Goal: Find specific page/section: Find specific page/section

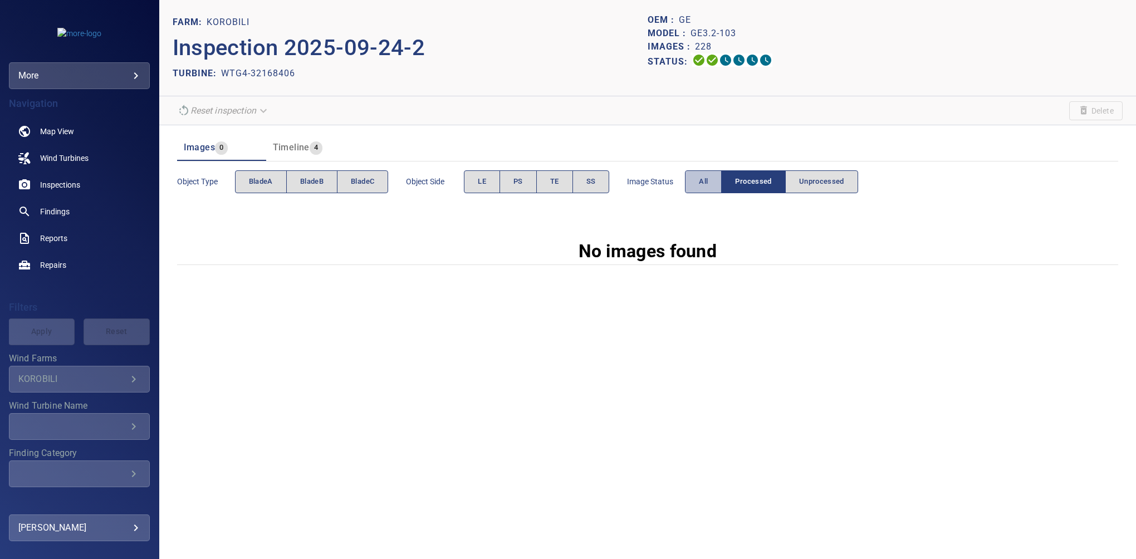
click at [706, 183] on span "All" at bounding box center [703, 181] width 9 height 13
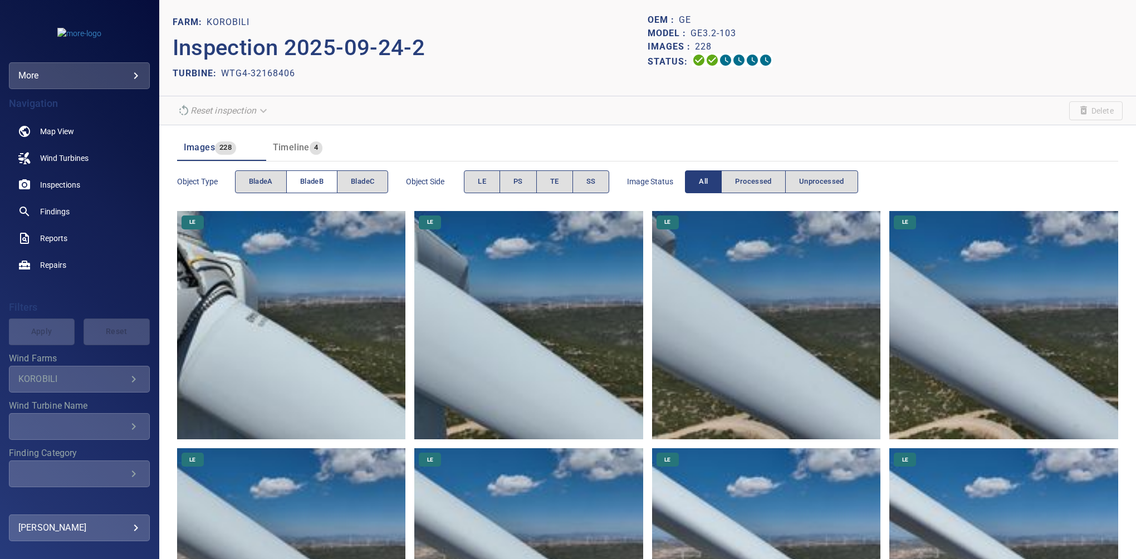
click at [305, 178] on span "bladeB" at bounding box center [311, 181] width 23 height 13
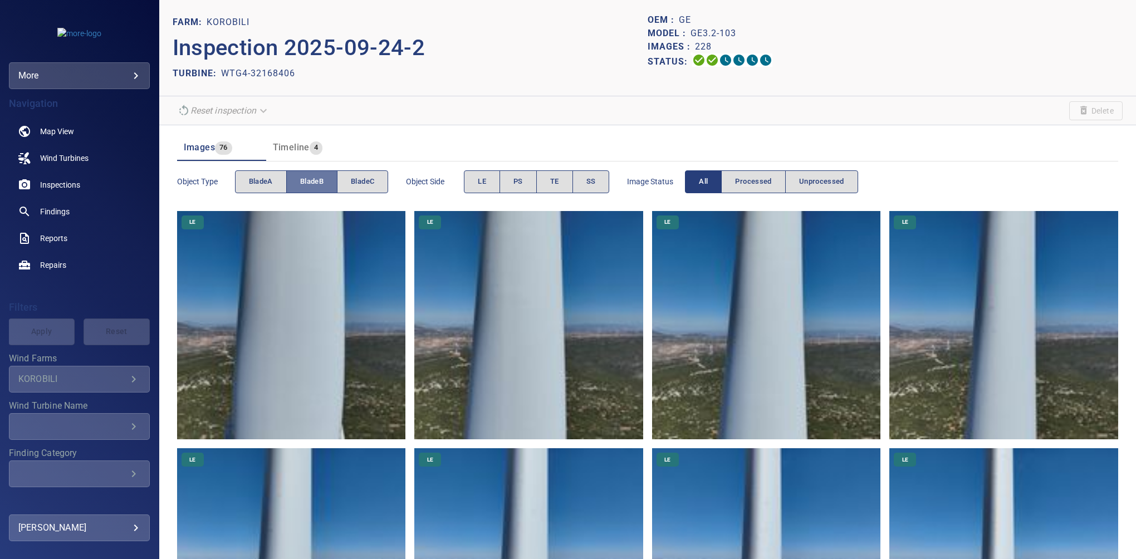
click at [304, 184] on span "bladeB" at bounding box center [311, 181] width 23 height 13
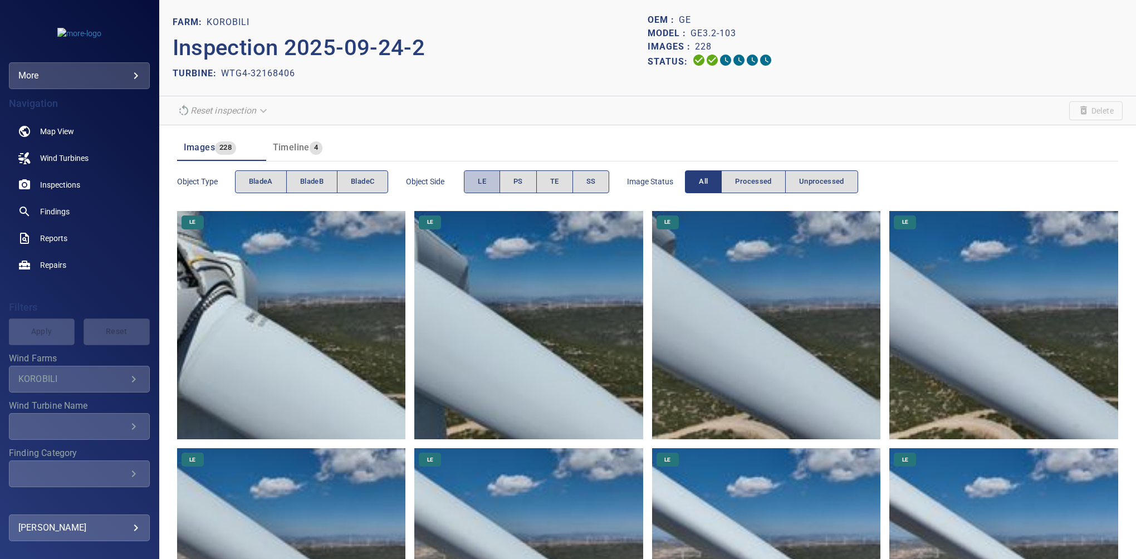
click at [484, 185] on span "LE" at bounding box center [482, 181] width 8 height 13
click at [301, 179] on span "bladeB" at bounding box center [311, 181] width 23 height 13
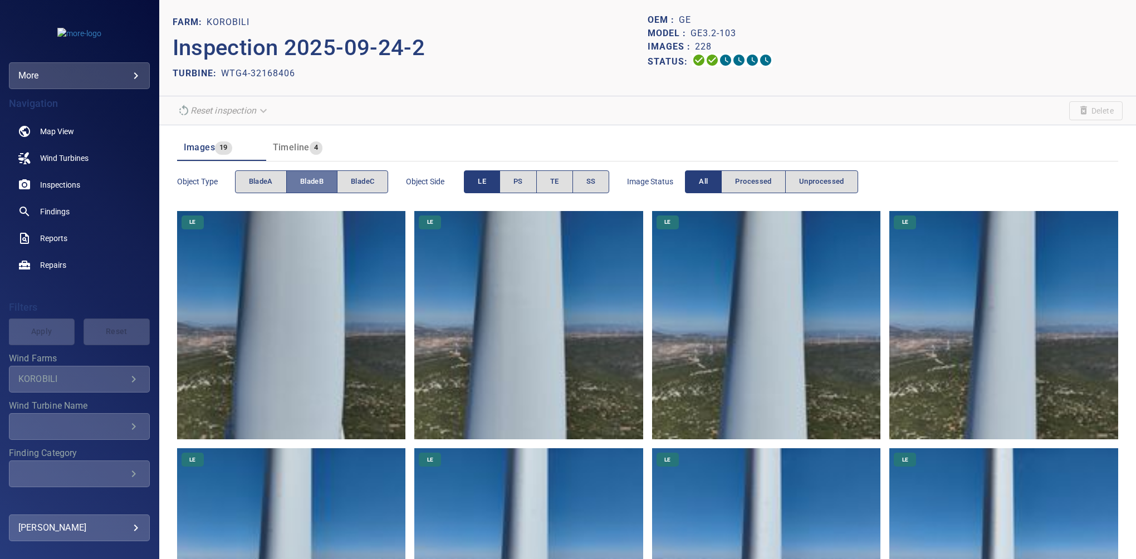
click at [301, 179] on span "bladeB" at bounding box center [311, 181] width 23 height 13
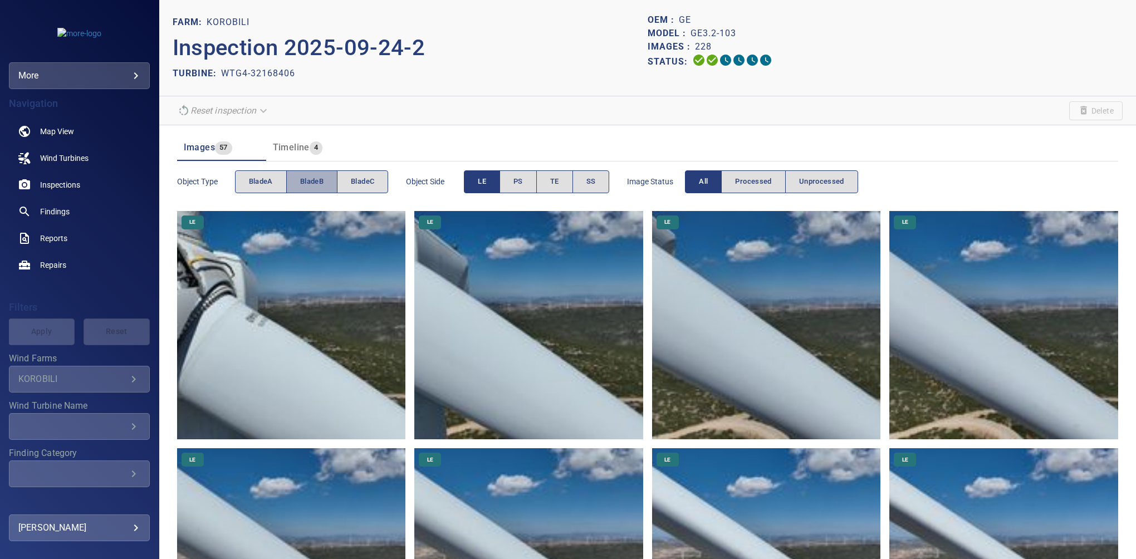
click at [301, 179] on span "bladeB" at bounding box center [311, 181] width 23 height 13
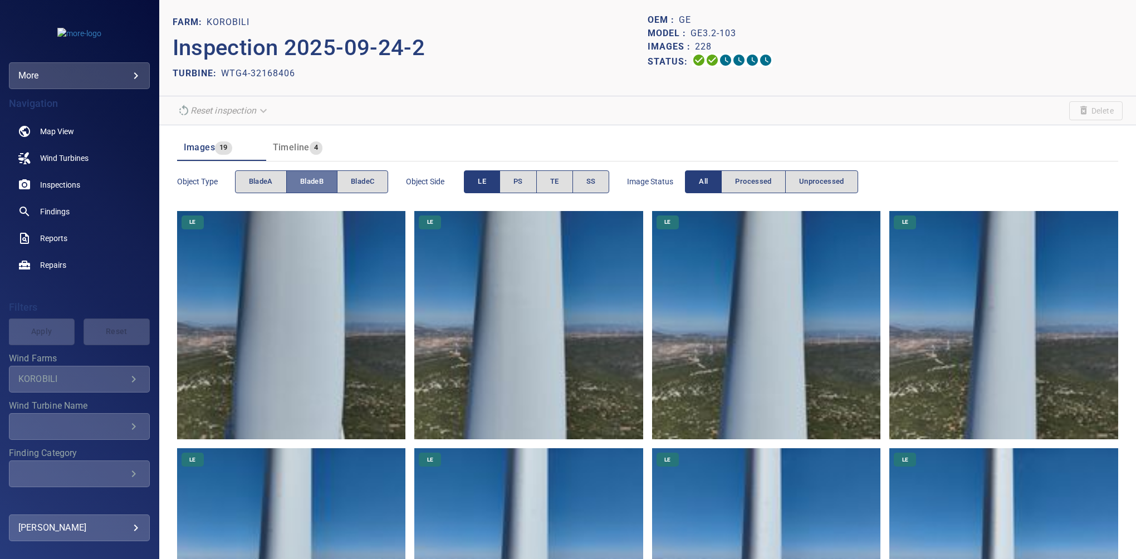
click at [301, 179] on span "bladeB" at bounding box center [311, 181] width 23 height 13
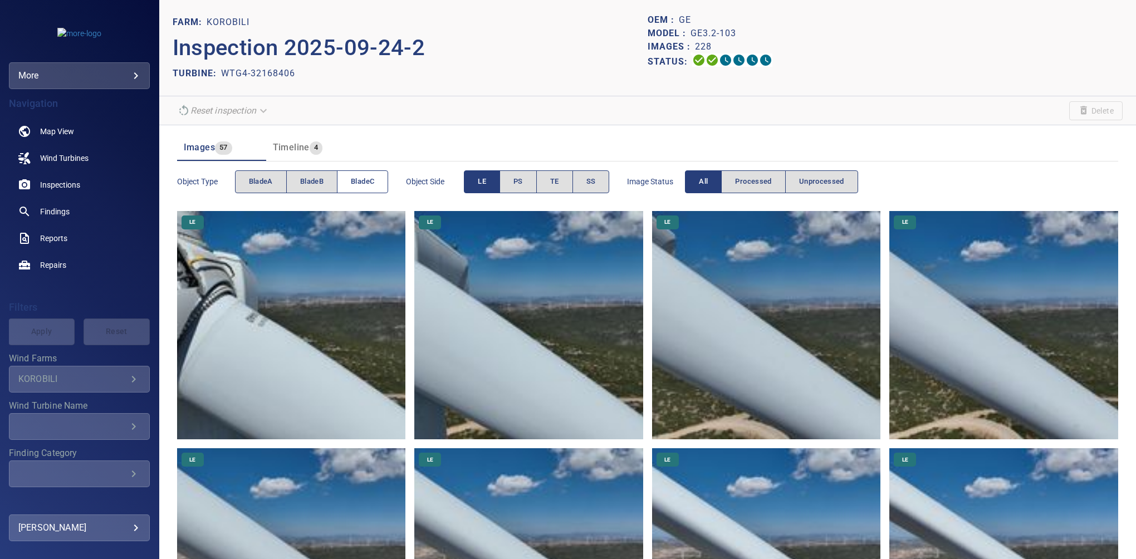
click at [363, 183] on span "bladeC" at bounding box center [362, 181] width 23 height 13
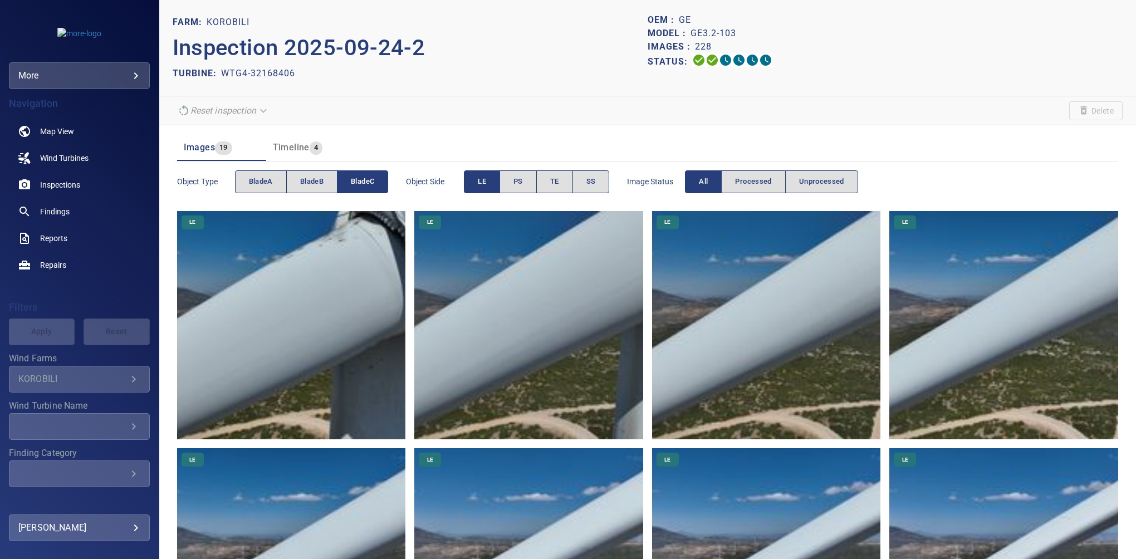
click at [363, 183] on span "bladeC" at bounding box center [362, 181] width 23 height 13
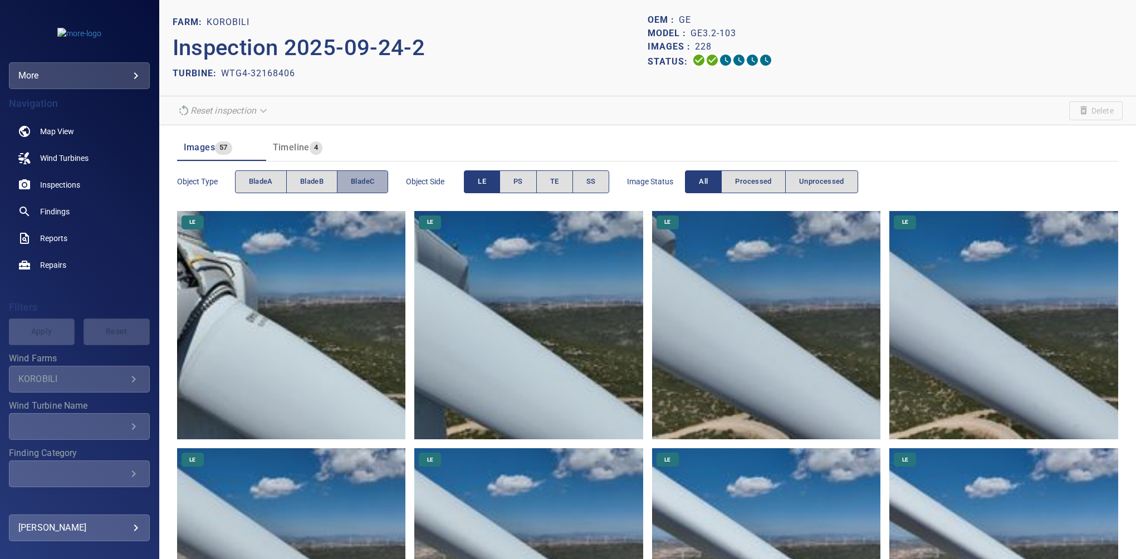
click at [363, 183] on span "bladeC" at bounding box center [362, 181] width 23 height 13
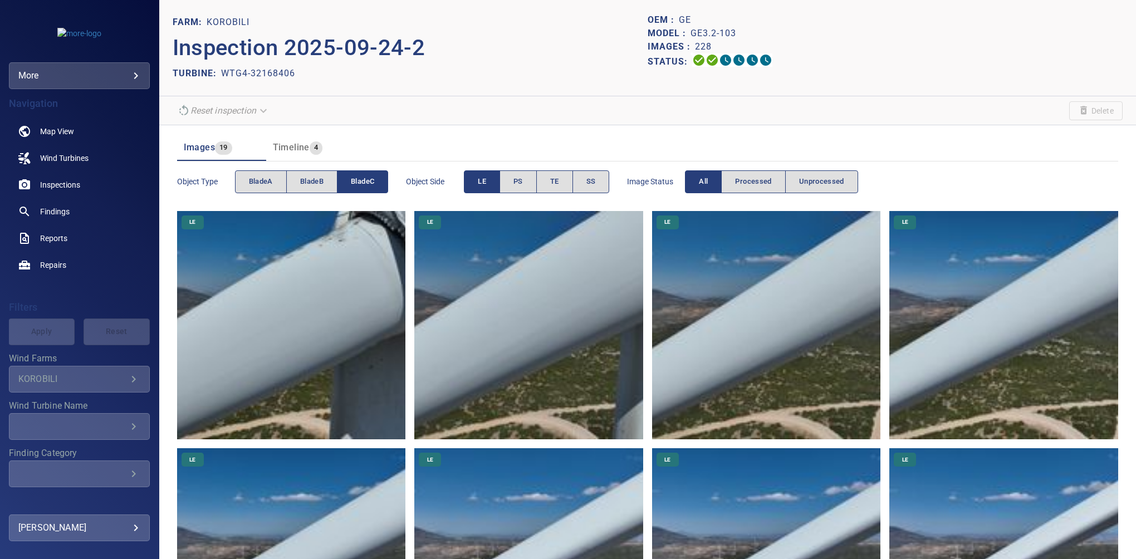
click at [364, 182] on span "bladeC" at bounding box center [362, 181] width 23 height 13
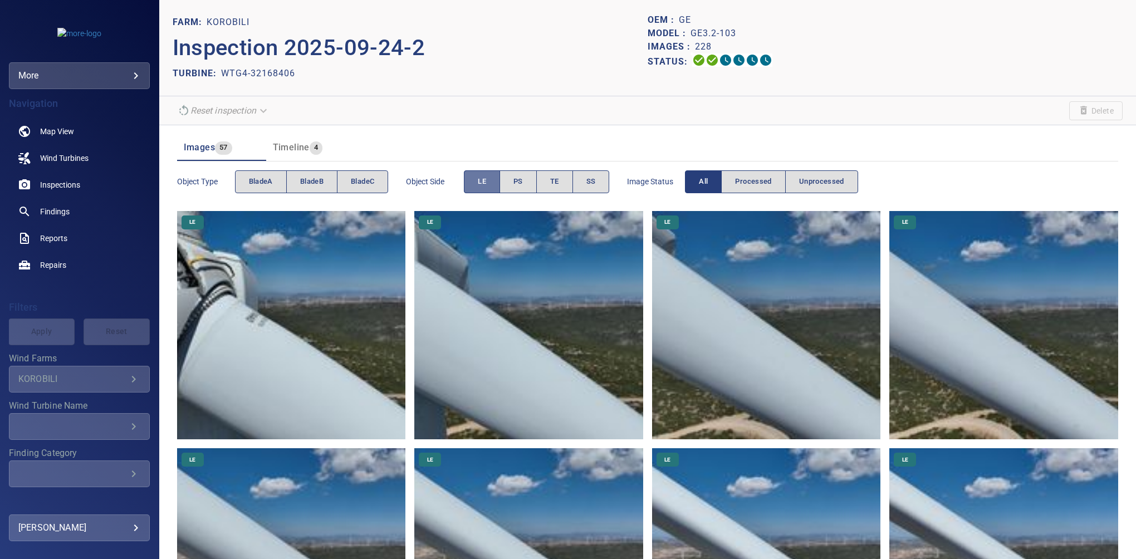
click at [477, 181] on button "LE" at bounding box center [482, 181] width 36 height 23
click at [319, 179] on span "bladeB" at bounding box center [311, 181] width 23 height 13
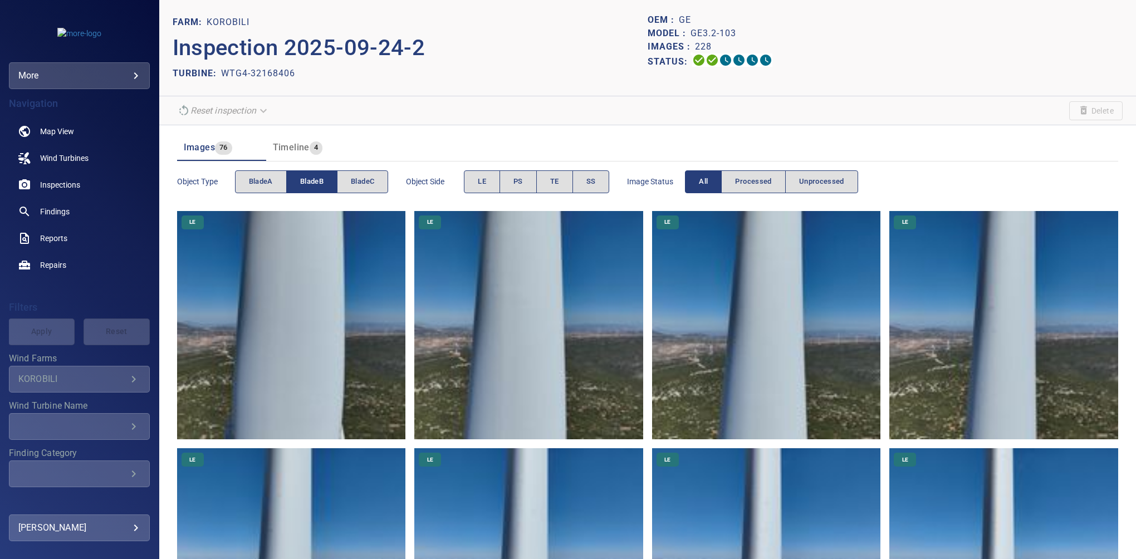
click at [319, 179] on span "bladeB" at bounding box center [311, 181] width 23 height 13
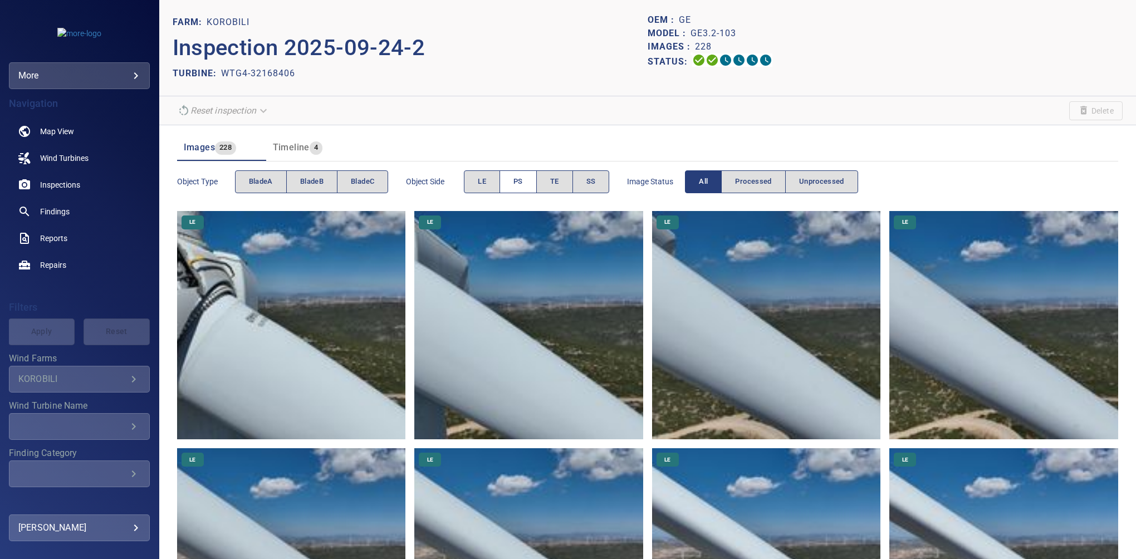
click at [520, 178] on span "PS" at bounding box center [518, 181] width 9 height 13
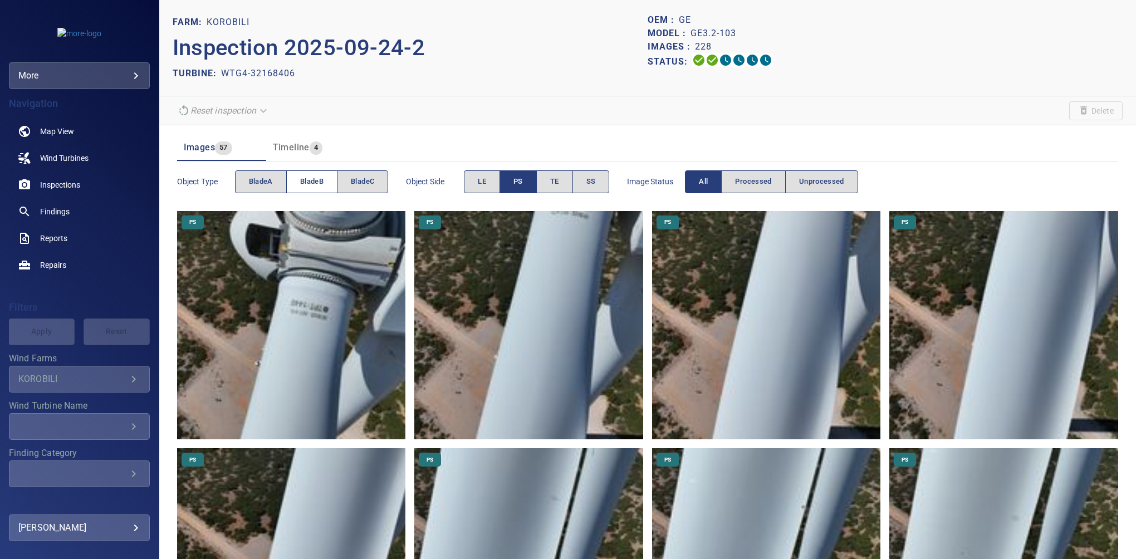
click at [323, 183] on span "bladeB" at bounding box center [311, 181] width 23 height 13
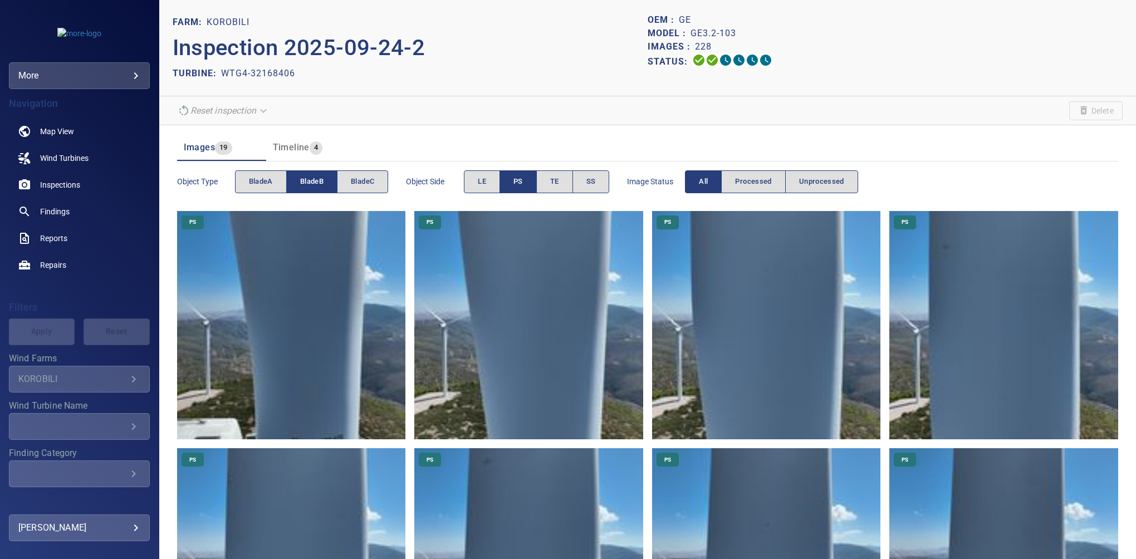
click at [323, 183] on span "bladeB" at bounding box center [311, 181] width 23 height 13
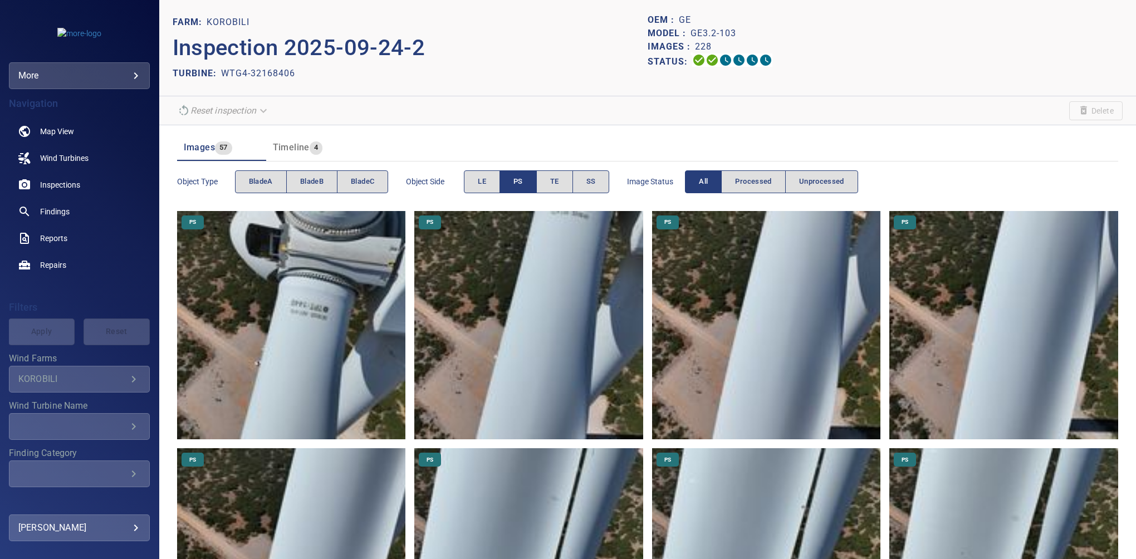
click at [323, 183] on span "bladeB" at bounding box center [311, 181] width 23 height 13
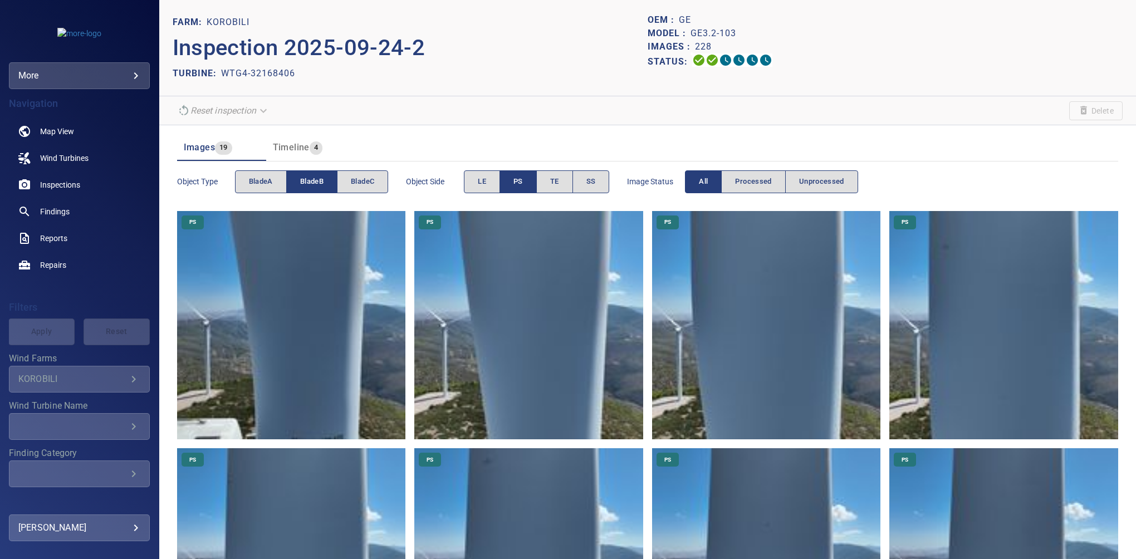
click at [321, 185] on span "bladeB" at bounding box center [311, 181] width 23 height 13
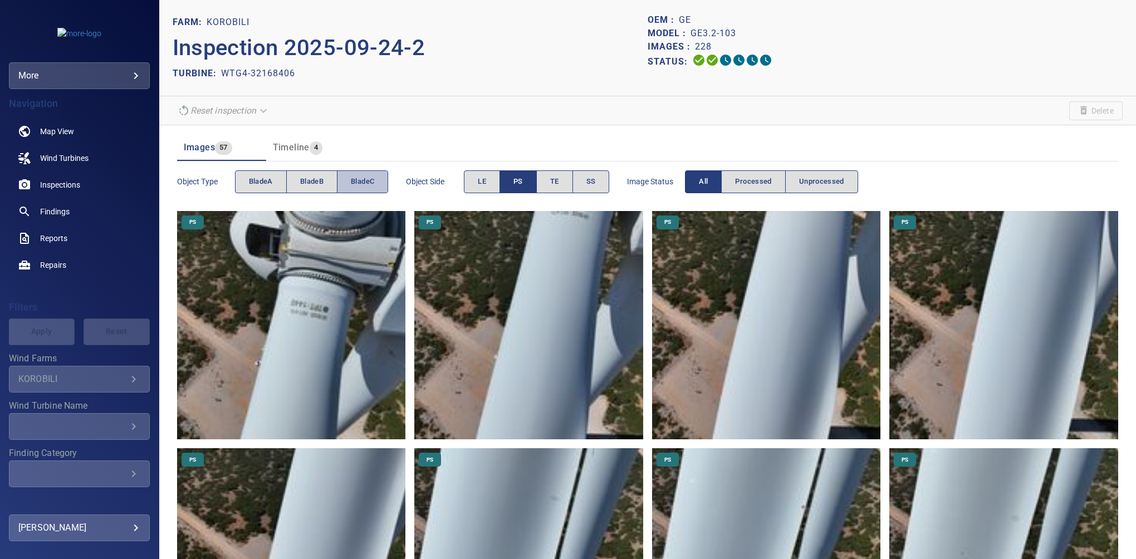
click at [352, 178] on span "bladeC" at bounding box center [362, 181] width 23 height 13
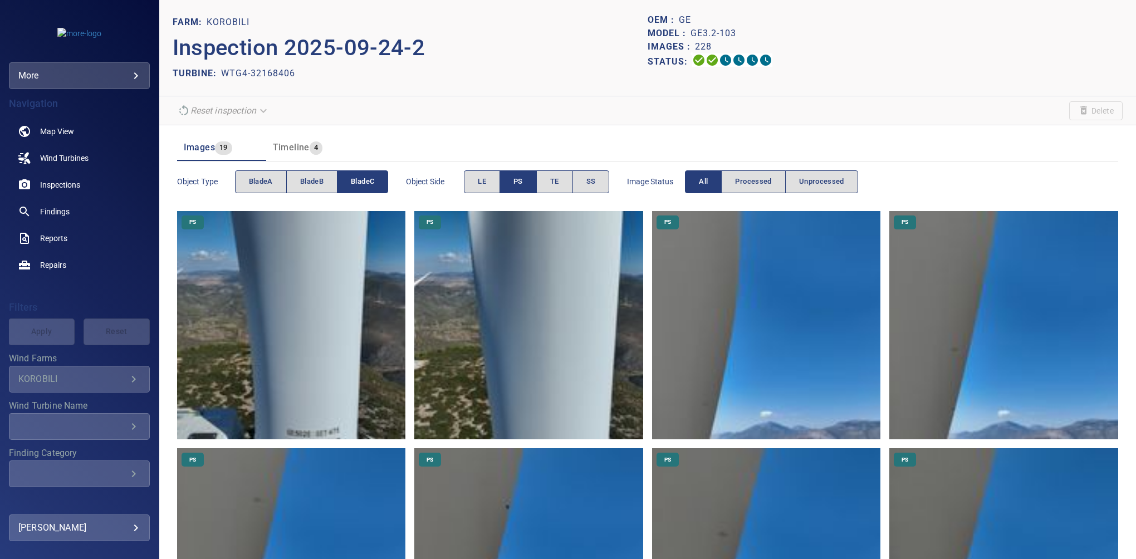
click at [364, 174] on button "bladeC" at bounding box center [362, 181] width 51 height 23
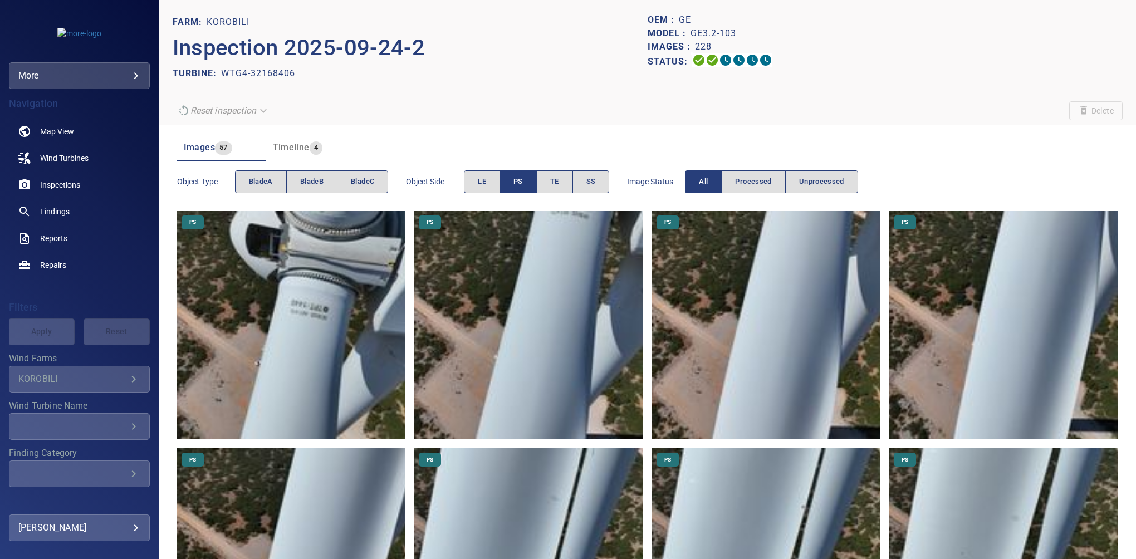
click at [516, 183] on span "PS" at bounding box center [518, 181] width 9 height 13
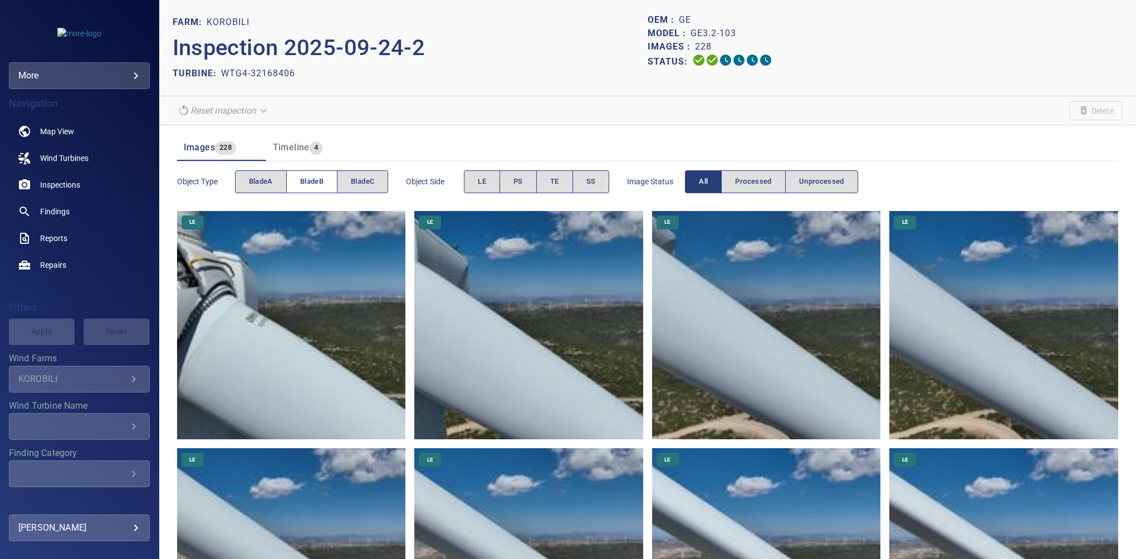
click at [315, 187] on span "bladeB" at bounding box center [311, 181] width 23 height 13
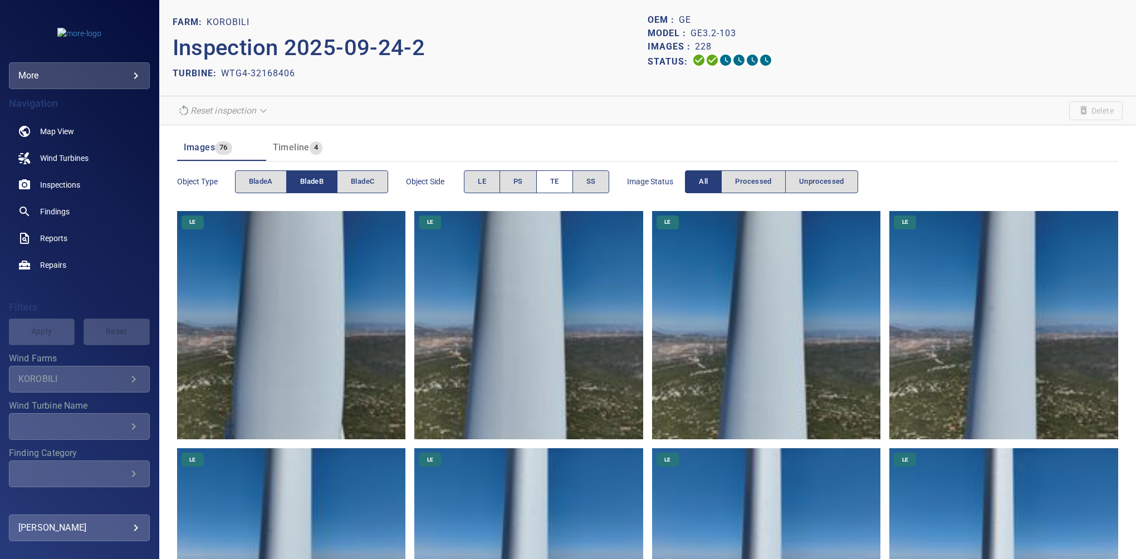
click at [562, 183] on button "TE" at bounding box center [554, 181] width 37 height 23
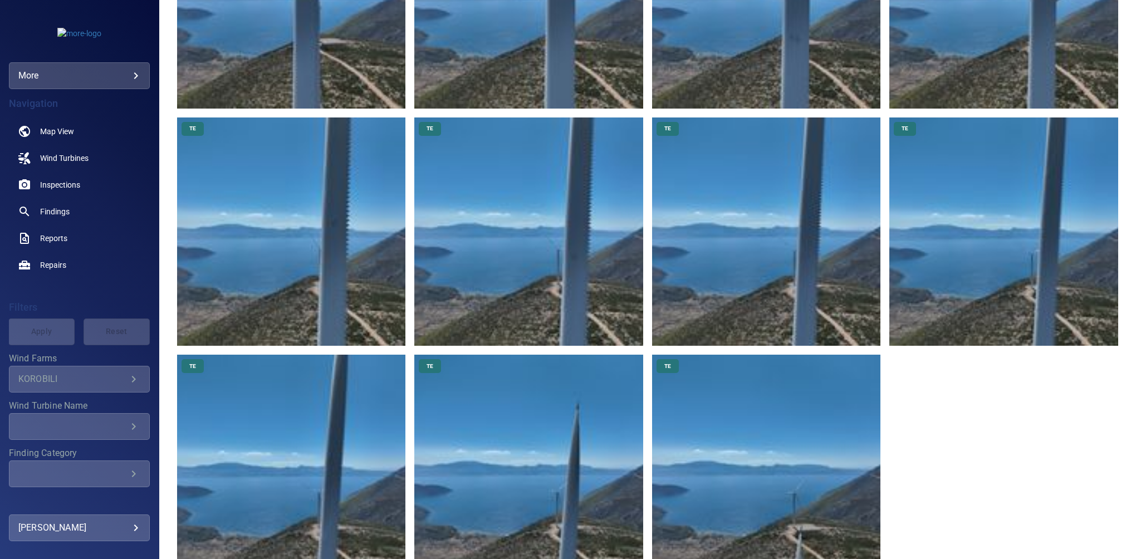
scroll to position [812, 0]
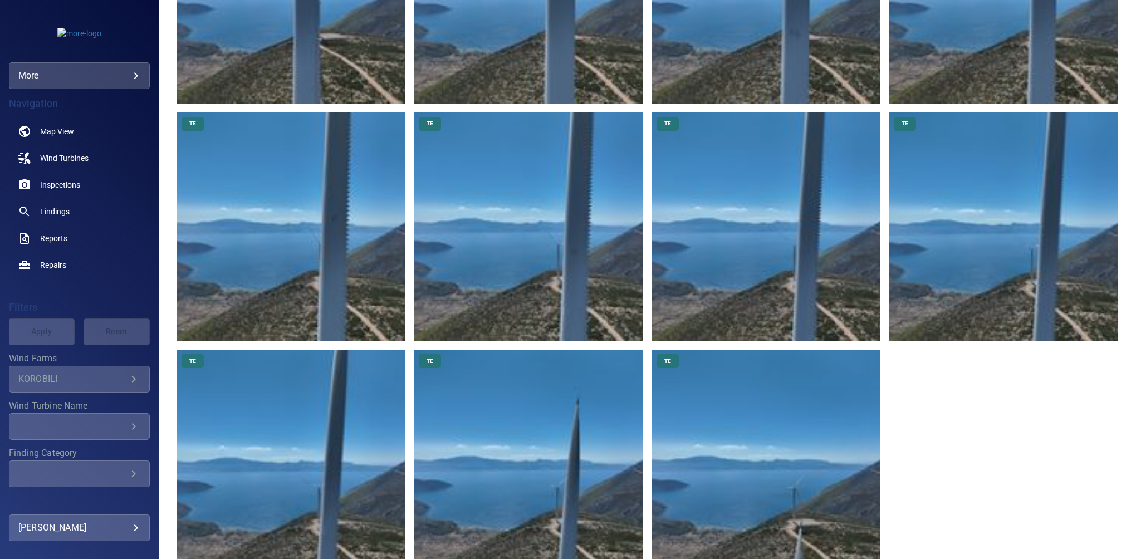
drag, startPoint x: 1013, startPoint y: 446, endPoint x: 953, endPoint y: 410, distance: 69.9
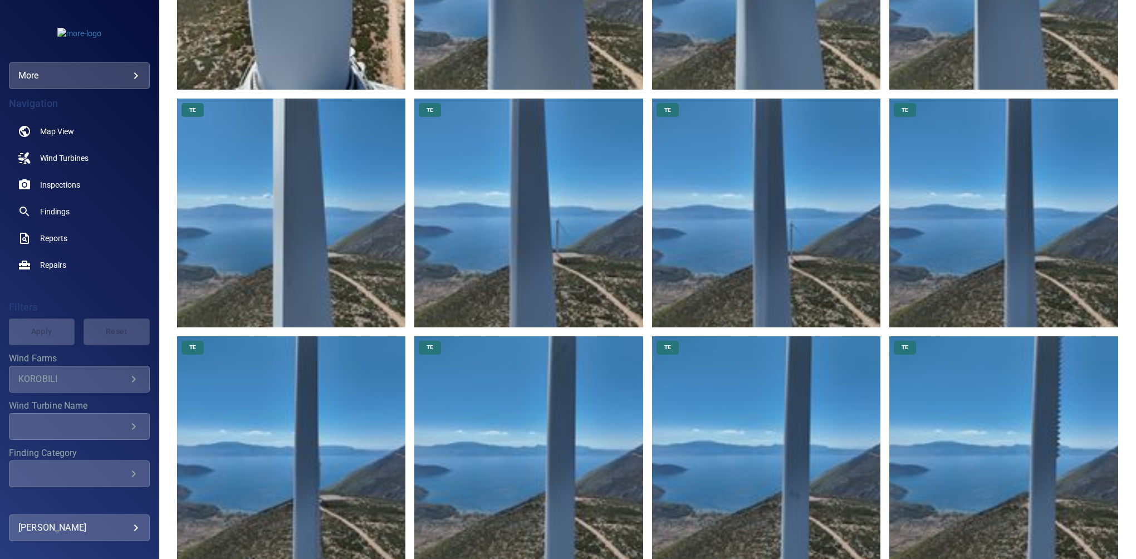
scroll to position [0, 0]
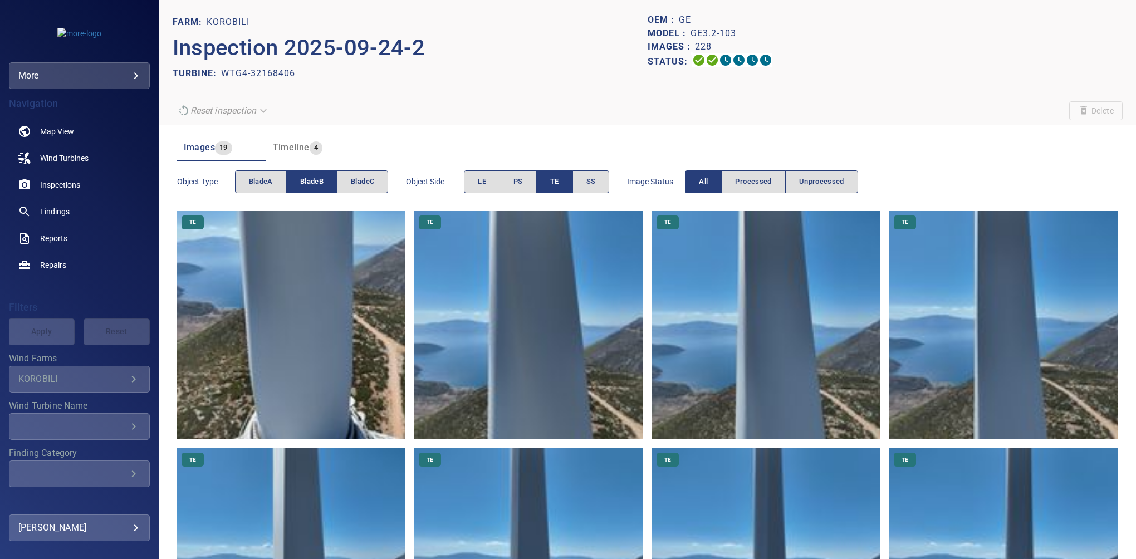
click at [300, 185] on span "bladeB" at bounding box center [311, 181] width 23 height 13
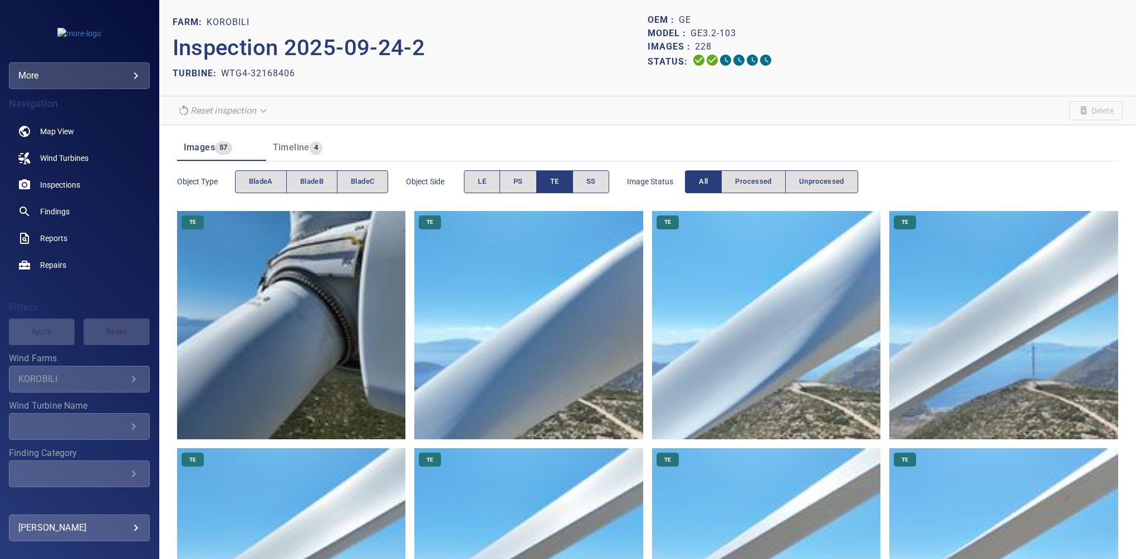
click at [379, 166] on div "Object type bladeA bladeB bladeC" at bounding box center [283, 182] width 212 height 32
click at [370, 178] on span "bladeC" at bounding box center [362, 181] width 23 height 13
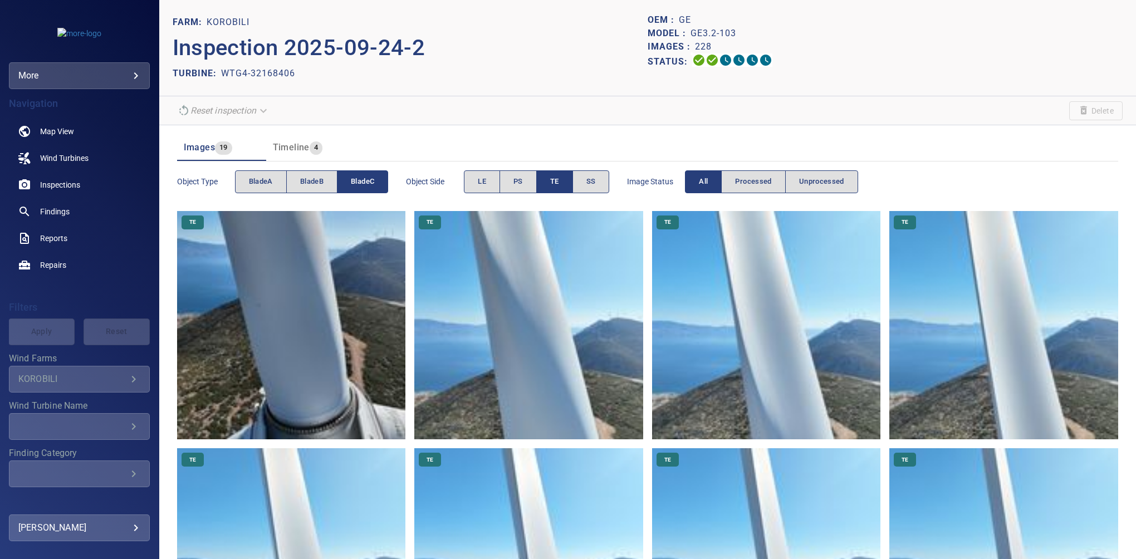
click at [548, 182] on button "TE" at bounding box center [554, 181] width 37 height 23
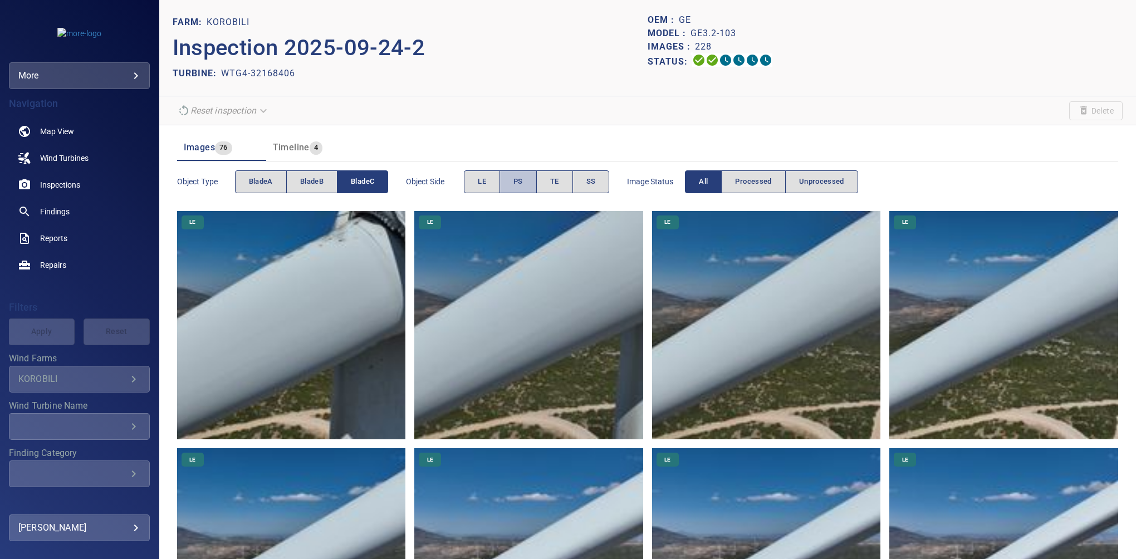
click at [515, 182] on span "PS" at bounding box center [518, 181] width 9 height 13
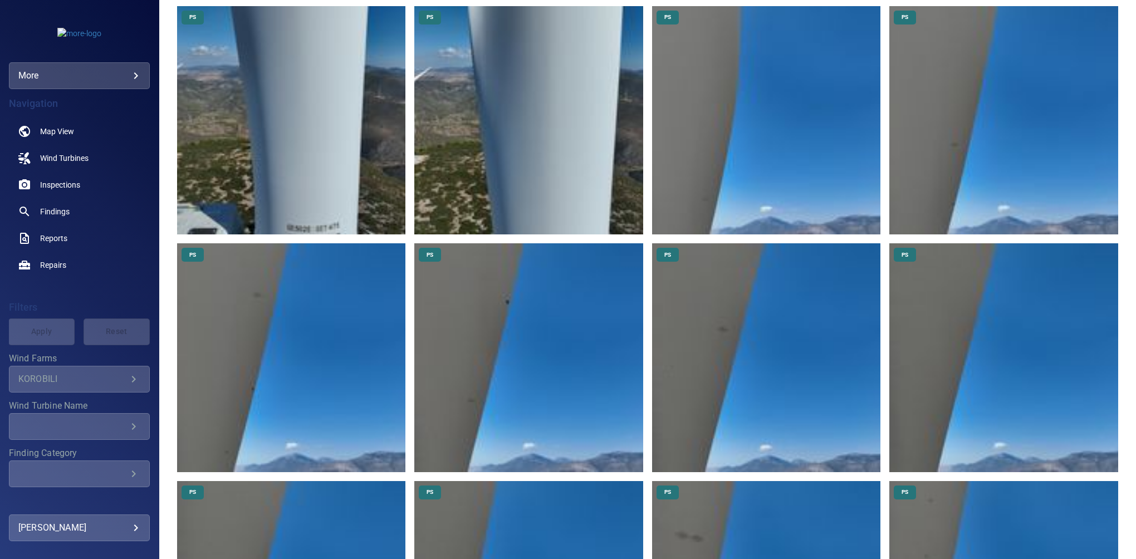
scroll to position [20, 0]
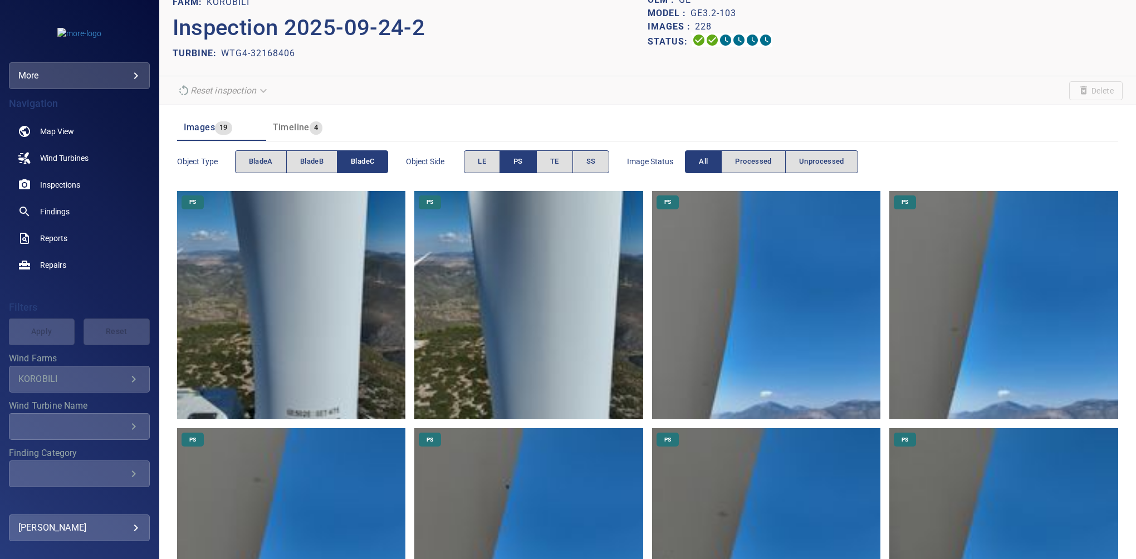
click at [522, 150] on button "PS" at bounding box center [518, 161] width 37 height 23
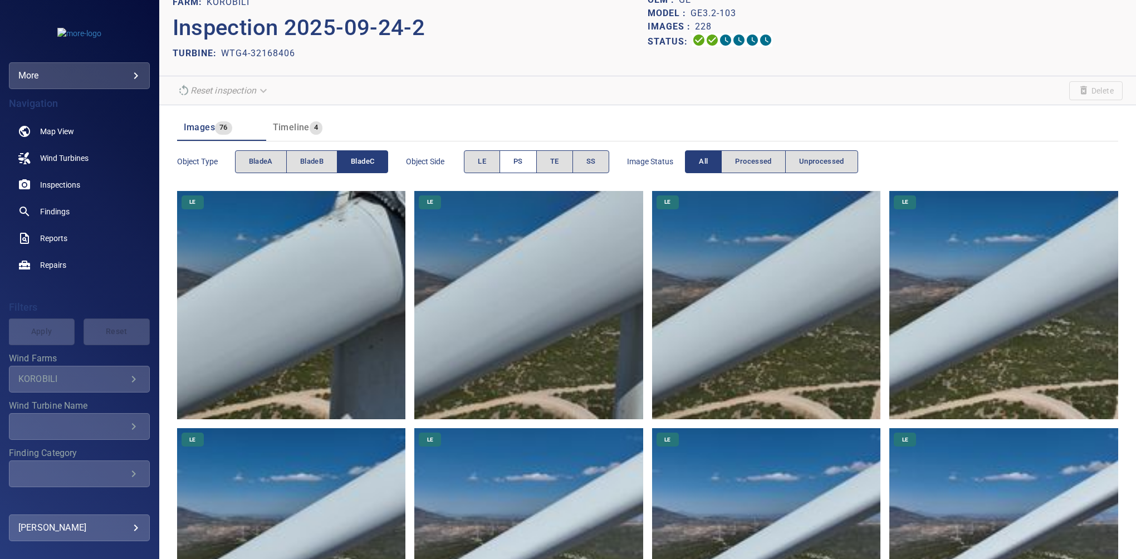
click at [535, 160] on button "PS" at bounding box center [518, 161] width 37 height 23
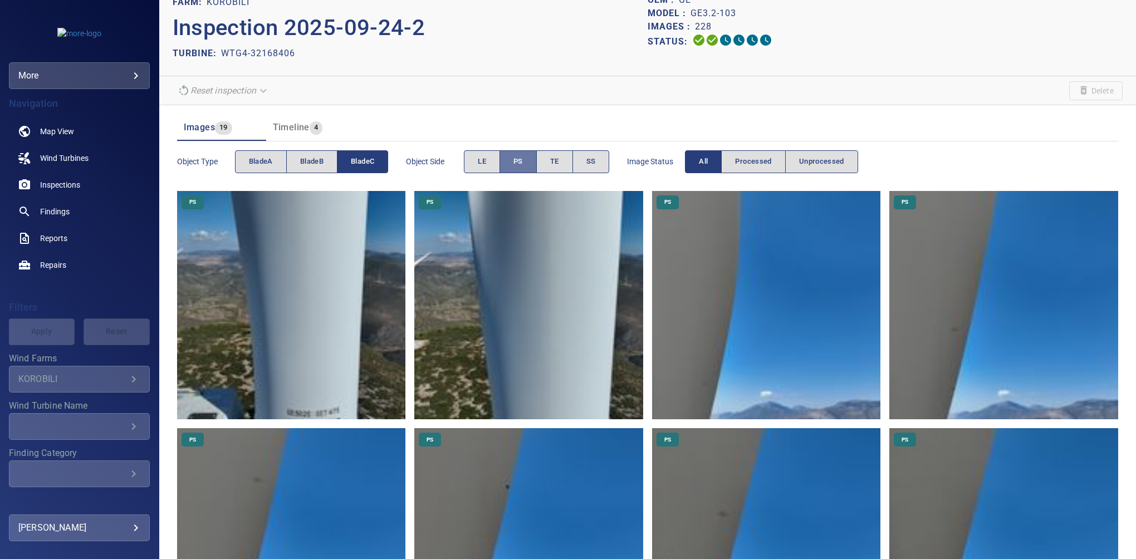
click at [522, 160] on span "PS" at bounding box center [518, 161] width 9 height 13
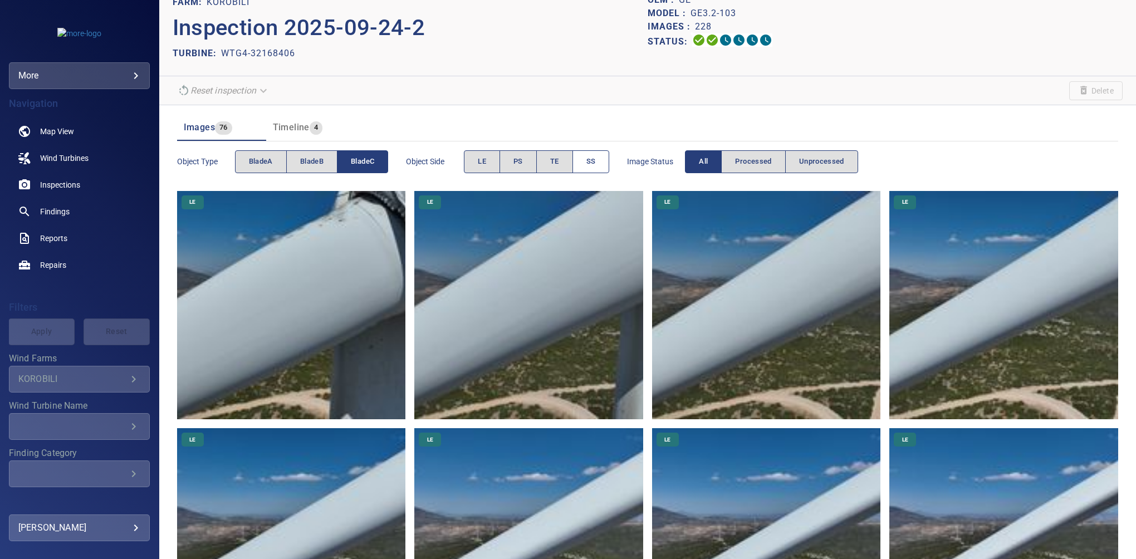
click at [584, 160] on button "SS" at bounding box center [591, 161] width 37 height 23
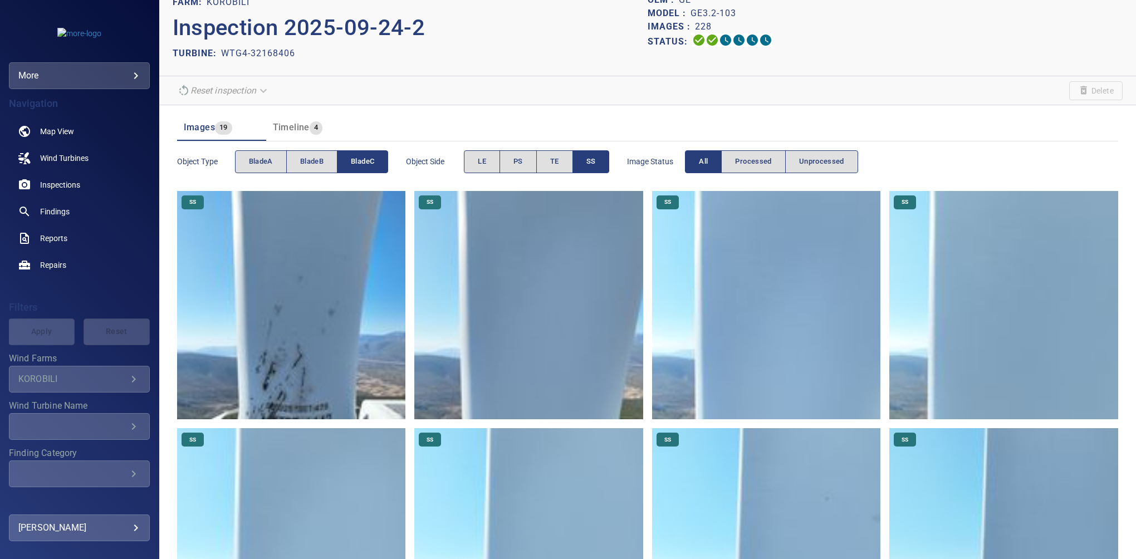
click at [584, 160] on button "SS" at bounding box center [591, 161] width 37 height 23
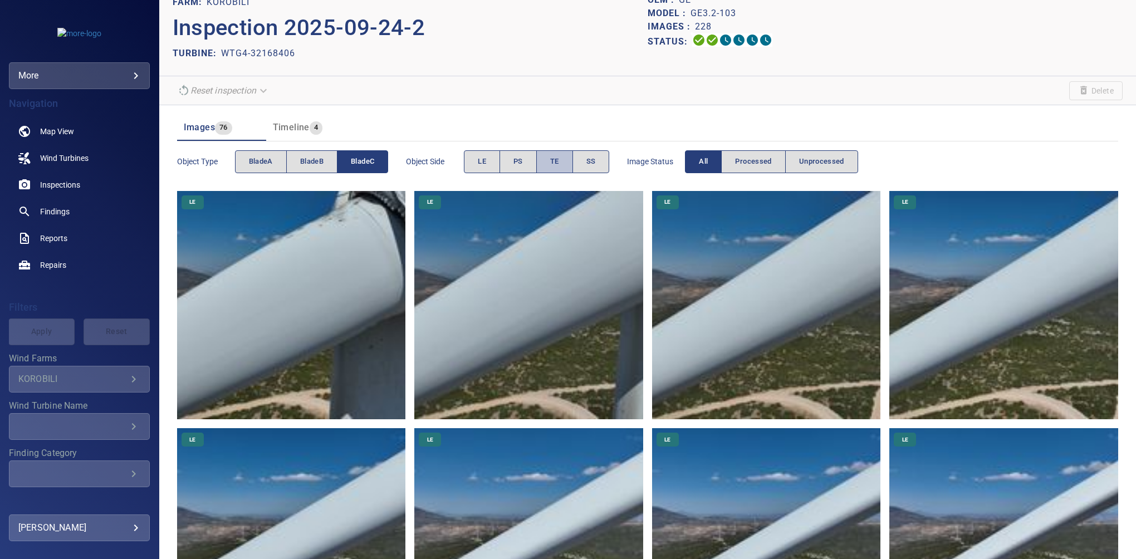
click at [561, 157] on button "TE" at bounding box center [554, 161] width 37 height 23
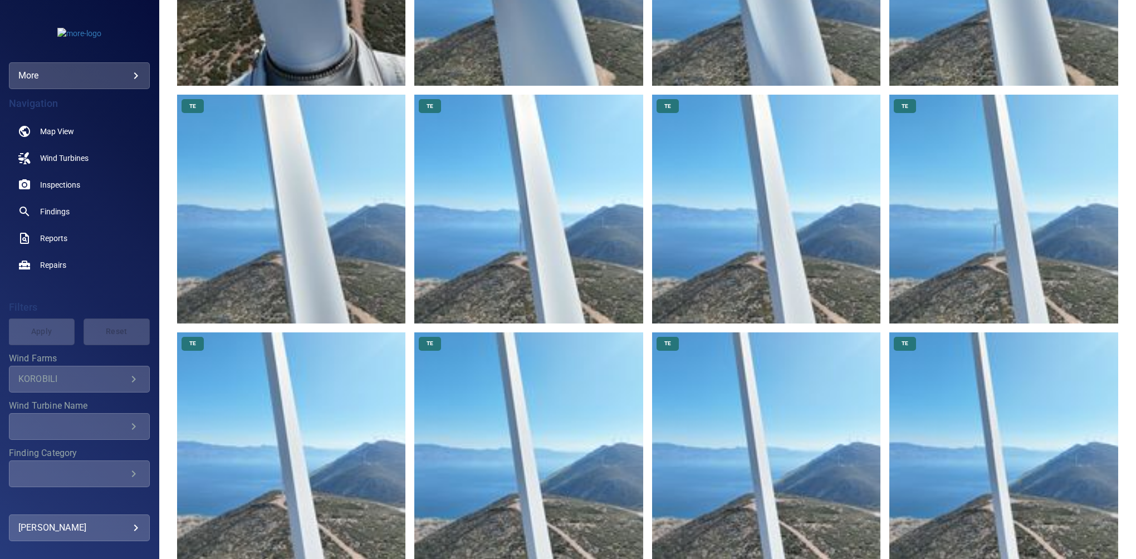
scroll to position [466, 0]
